Goal: Information Seeking & Learning: Learn about a topic

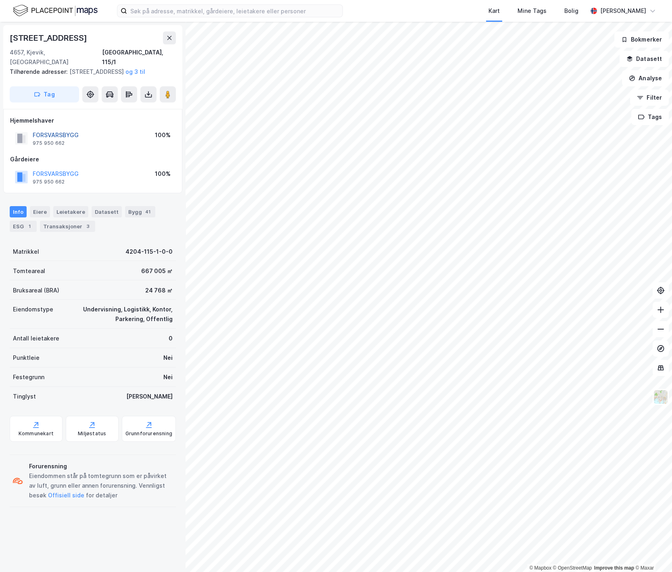
click at [0, 0] on button "FORSVARSBYGG" at bounding box center [0, 0] width 0 height 0
